Goal: Navigation & Orientation: Find specific page/section

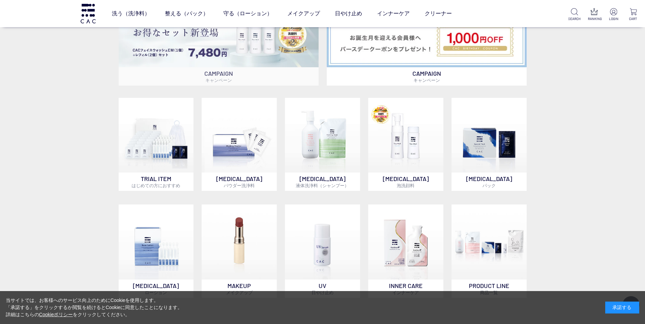
scroll to position [510, 0]
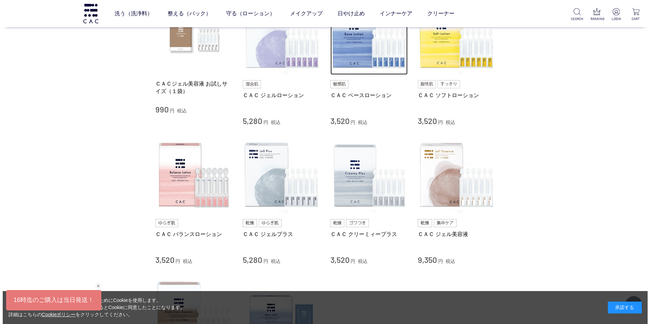
scroll to position [34, 0]
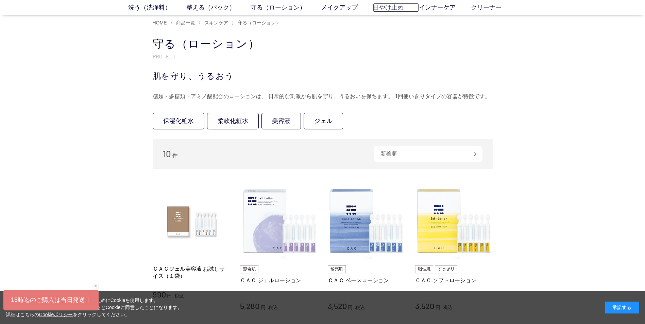
click at [378, 10] on link "日やけ止め" at bounding box center [396, 7] width 46 height 9
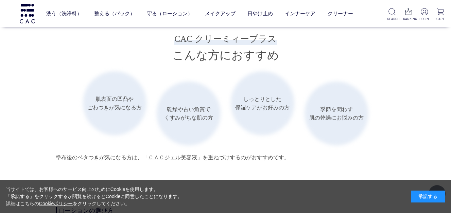
scroll to position [1053, 0]
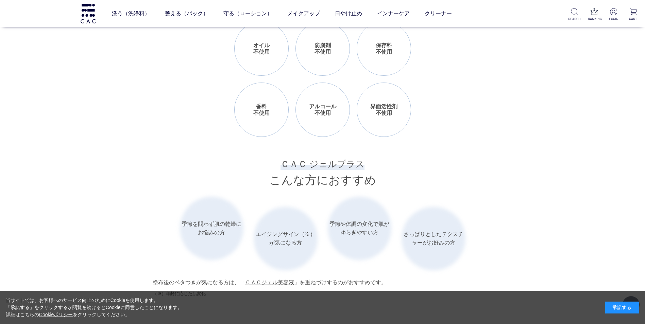
scroll to position [917, 0]
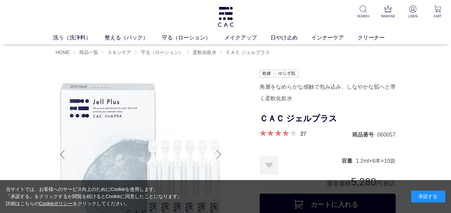
scroll to position [34, 0]
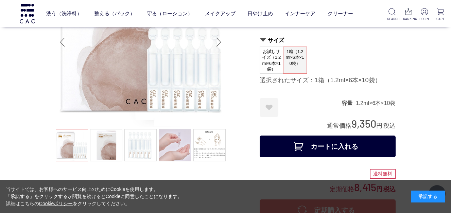
scroll to position [102, 0]
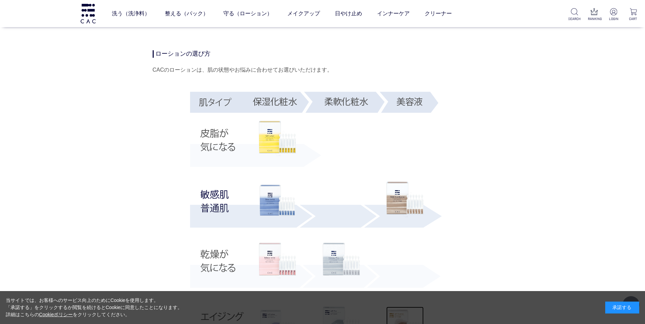
scroll to position [1223, 0]
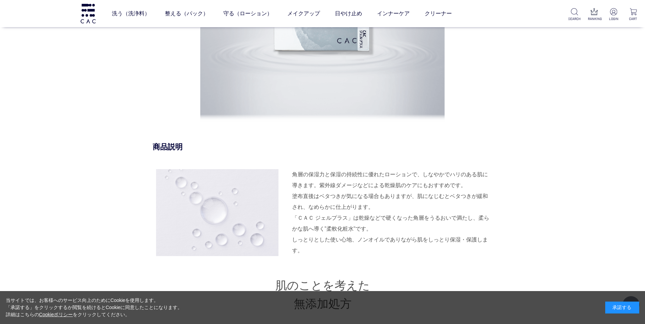
scroll to position [612, 0]
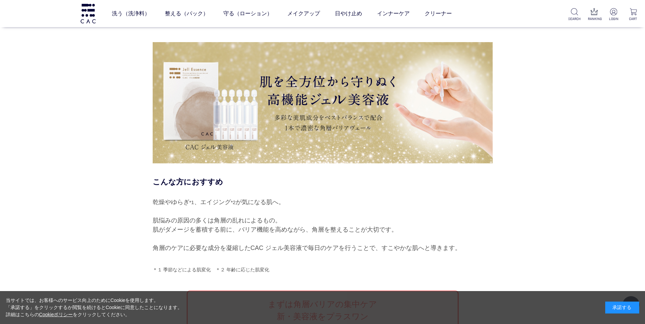
scroll to position [442, 0]
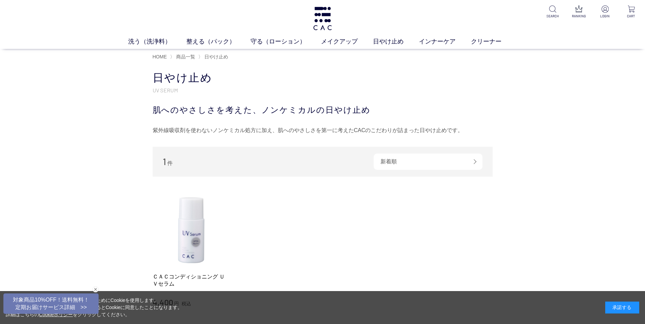
scroll to position [34, 0]
